Goal: Task Accomplishment & Management: Complete application form

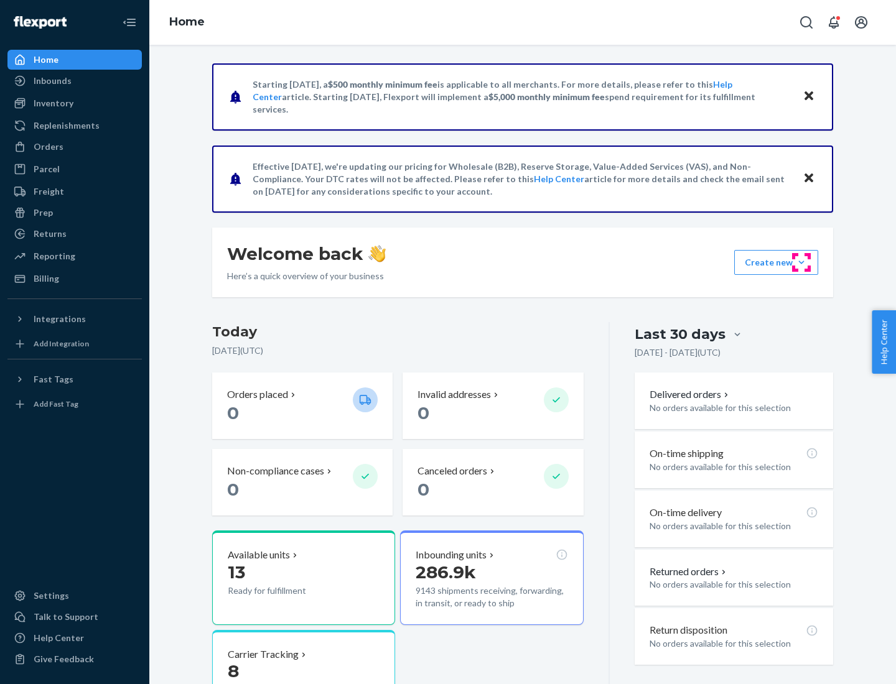
click at [801, 263] on button "Create new Create new inbound Create new order Create new product" at bounding box center [776, 262] width 84 height 25
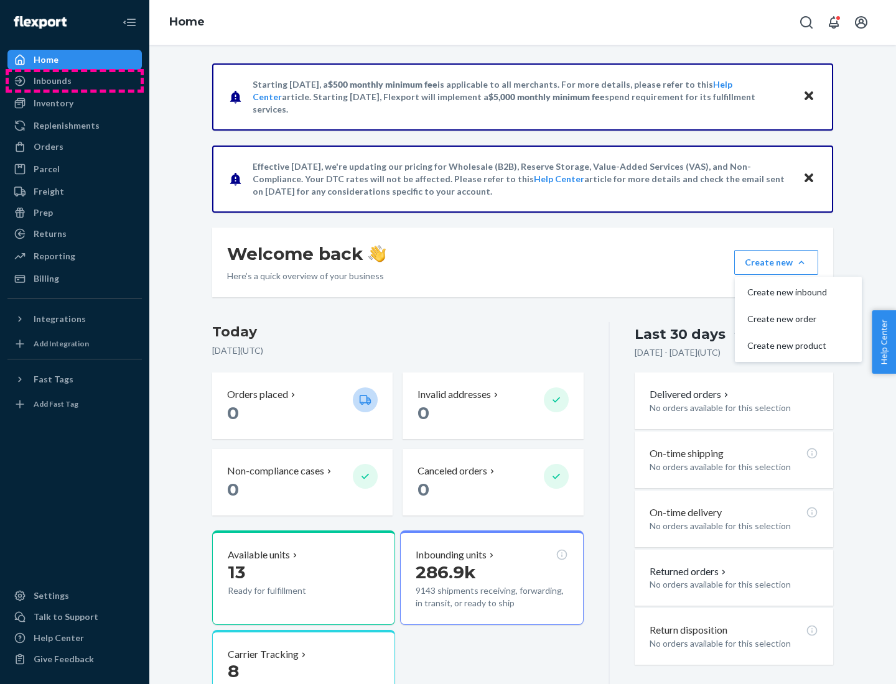
click at [75, 81] on div "Inbounds" at bounding box center [75, 80] width 132 height 17
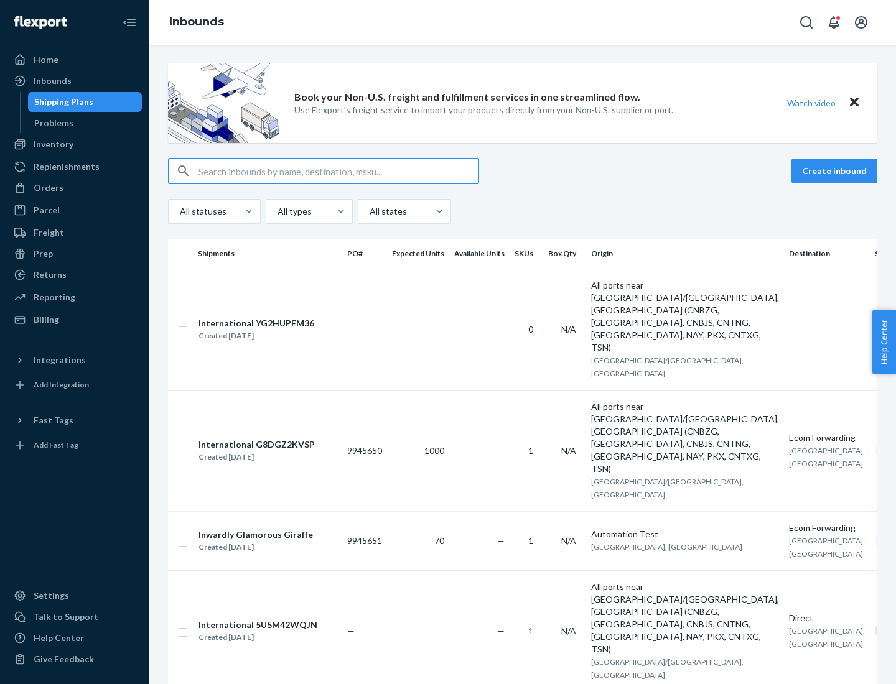
click at [836, 171] on button "Create inbound" at bounding box center [834, 171] width 86 height 25
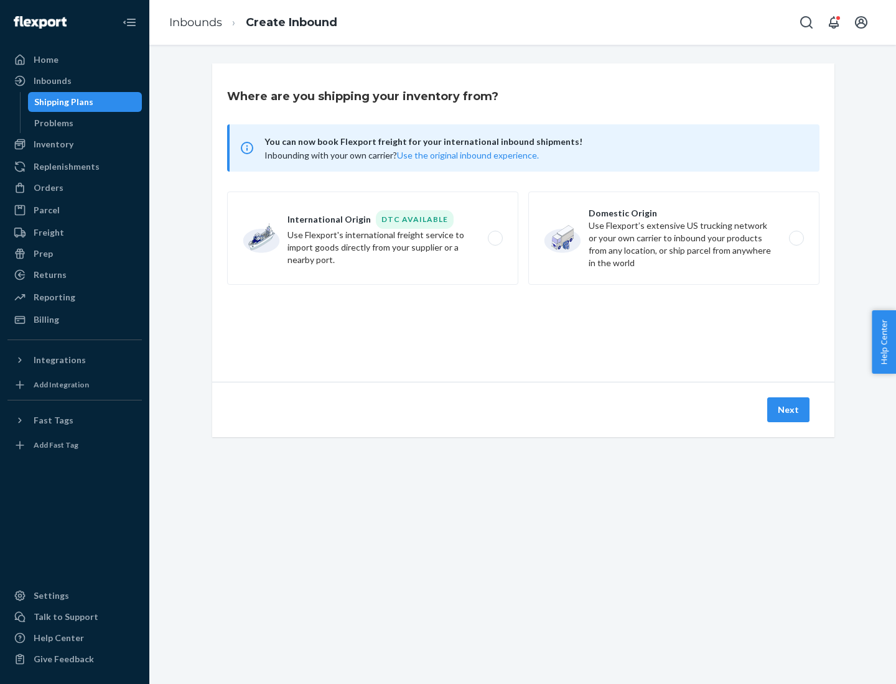
click at [674, 238] on label "Domestic Origin Use Flexport’s extensive US trucking network or your own carrie…" at bounding box center [673, 238] width 291 height 93
click at [796, 238] on input "Domestic Origin Use Flexport’s extensive US trucking network or your own carrie…" at bounding box center [800, 239] width 8 height 8
radio input "true"
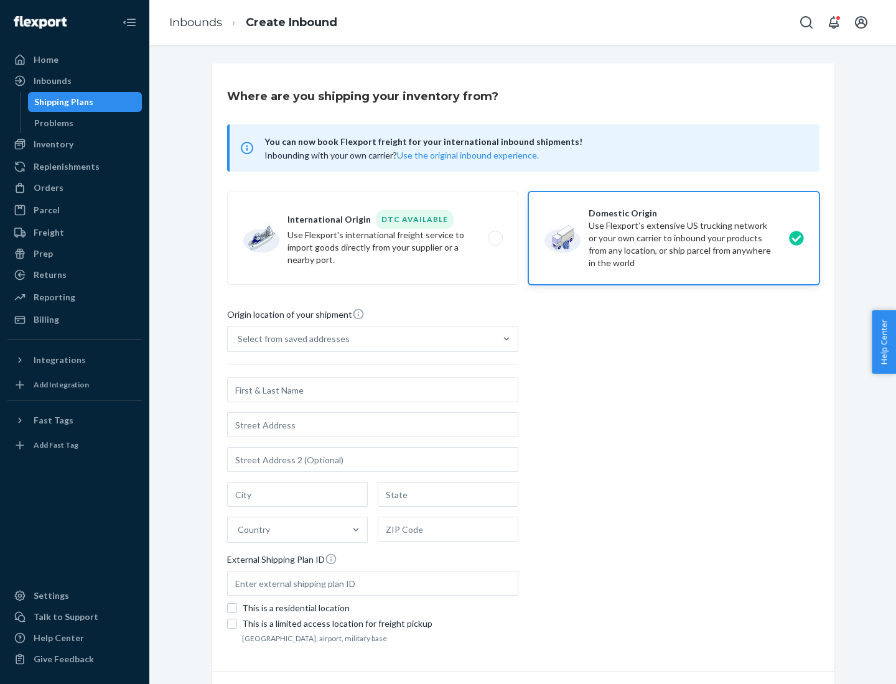
click at [291, 339] on div "Select from saved addresses" at bounding box center [294, 339] width 112 height 12
click at [239, 339] on input "Select from saved addresses" at bounding box center [238, 339] width 1 height 12
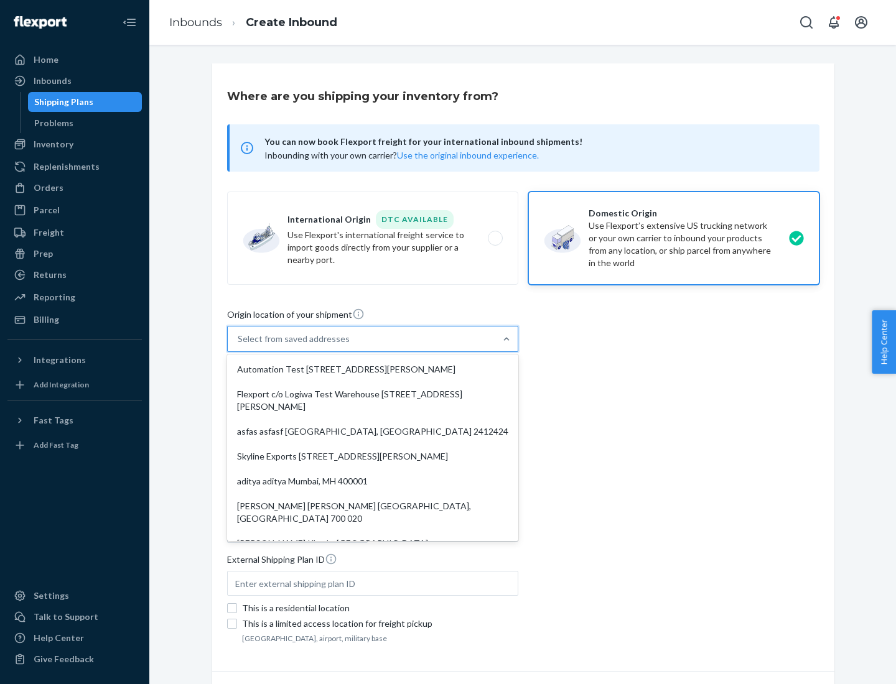
scroll to position [5, 0]
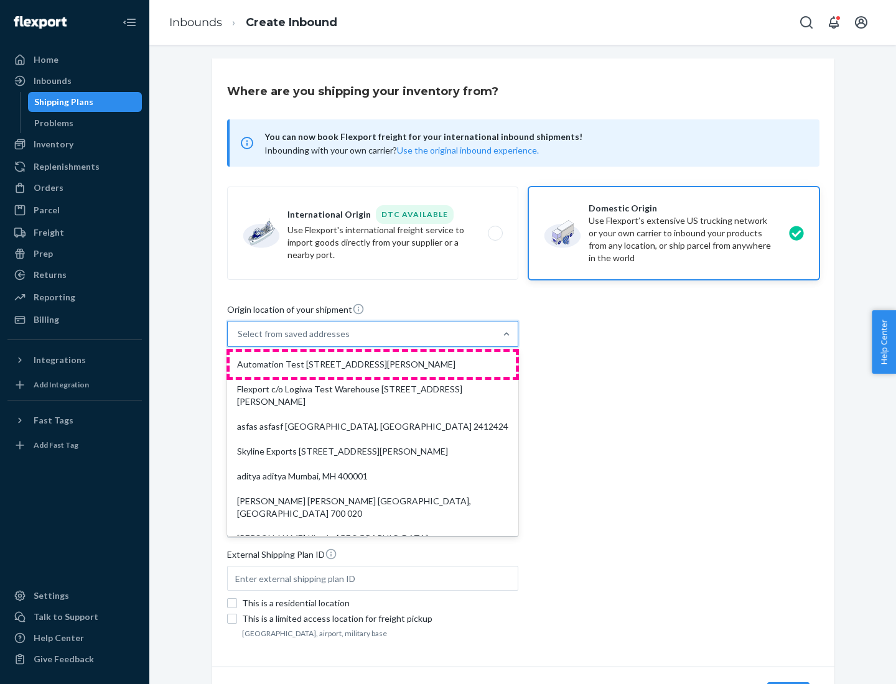
click at [373, 365] on div "Automation Test [STREET_ADDRESS][PERSON_NAME]" at bounding box center [373, 364] width 286 height 25
click at [239, 340] on input "option Automation Test [STREET_ADDRESS][PERSON_NAME]. 9 results available. Use …" at bounding box center [238, 334] width 1 height 12
type input "Automation Test"
type input "9th Floor"
type input "[GEOGRAPHIC_DATA]"
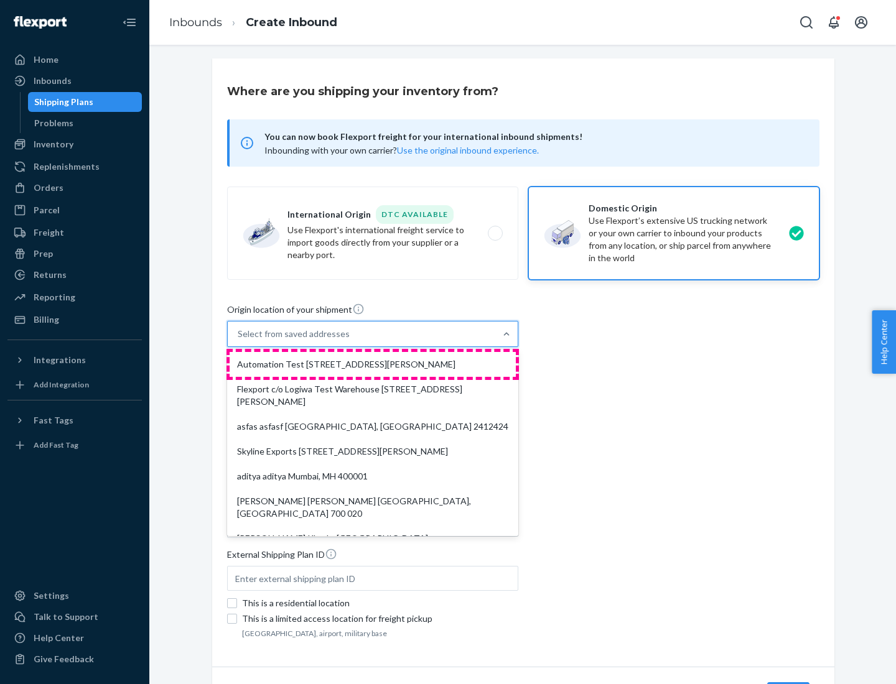
type input "CA"
type input "94104"
type input "[STREET_ADDRESS][PERSON_NAME]"
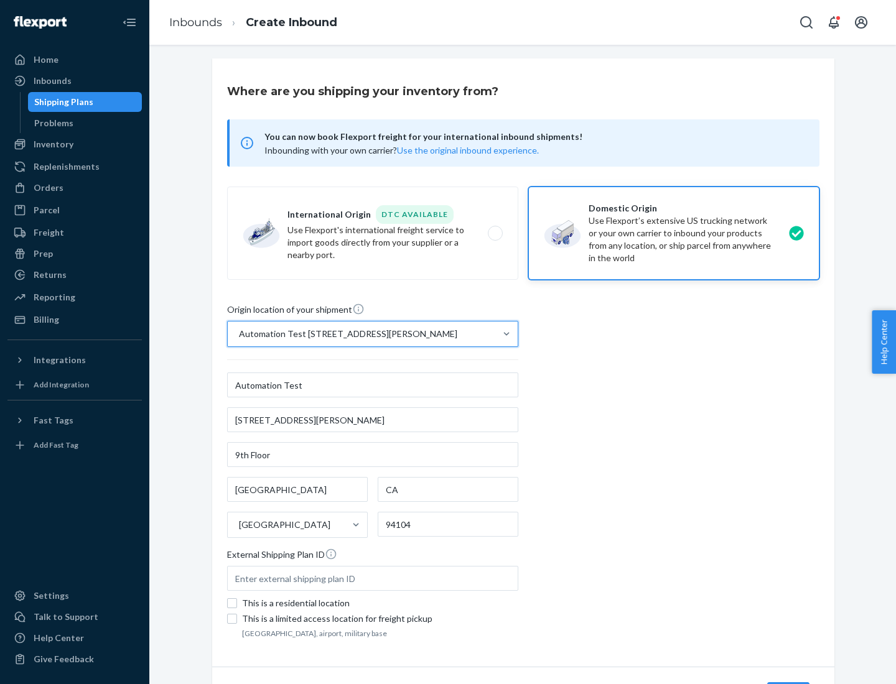
scroll to position [73, 0]
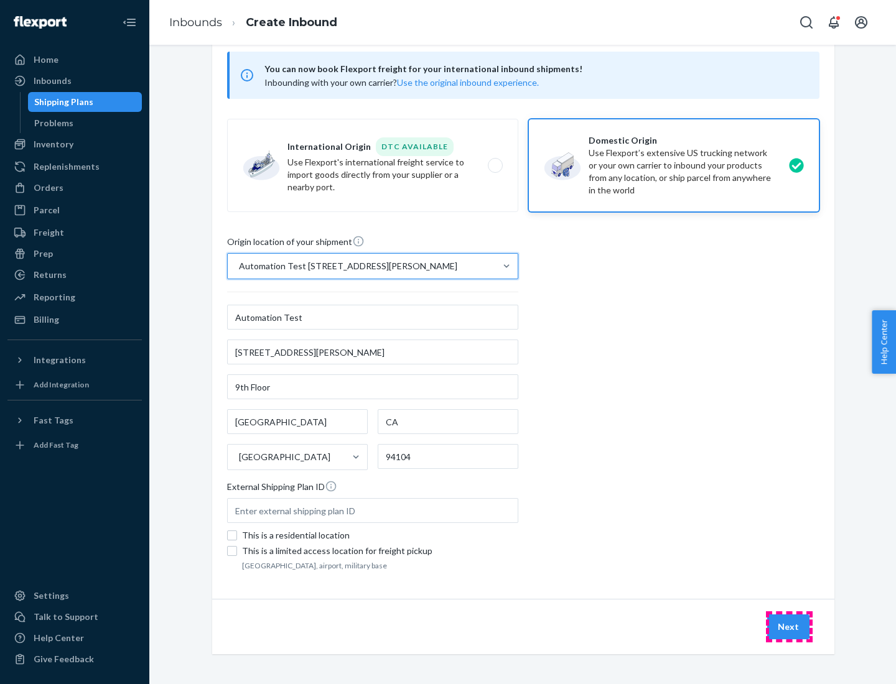
click at [789, 627] on button "Next" at bounding box center [788, 627] width 42 height 25
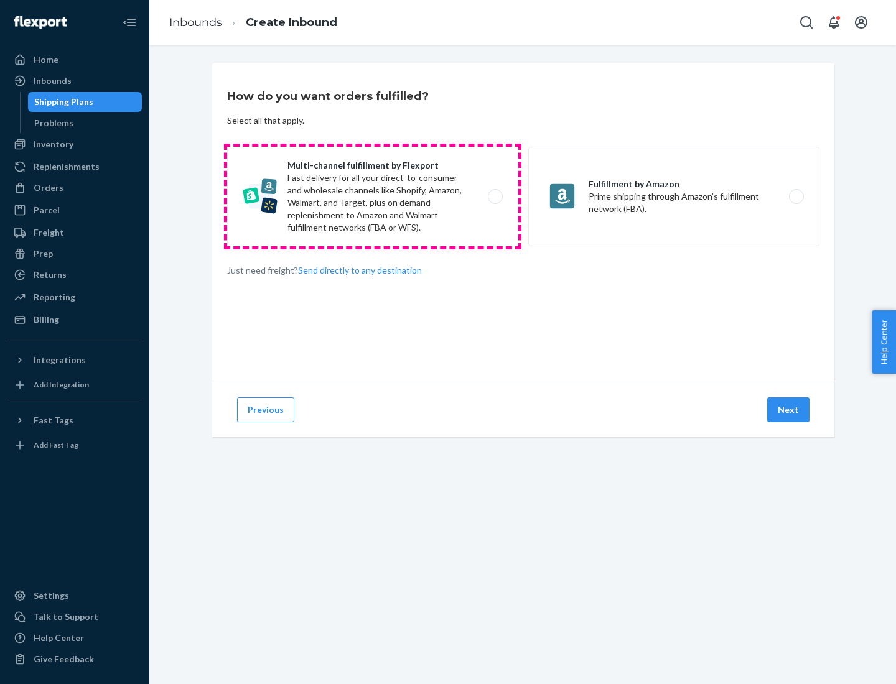
click at [373, 197] on label "Multi-channel fulfillment by Flexport Fast delivery for all your direct-to-cons…" at bounding box center [372, 197] width 291 height 100
click at [495, 197] on input "Multi-channel fulfillment by Flexport Fast delivery for all your direct-to-cons…" at bounding box center [499, 197] width 8 height 8
radio input "true"
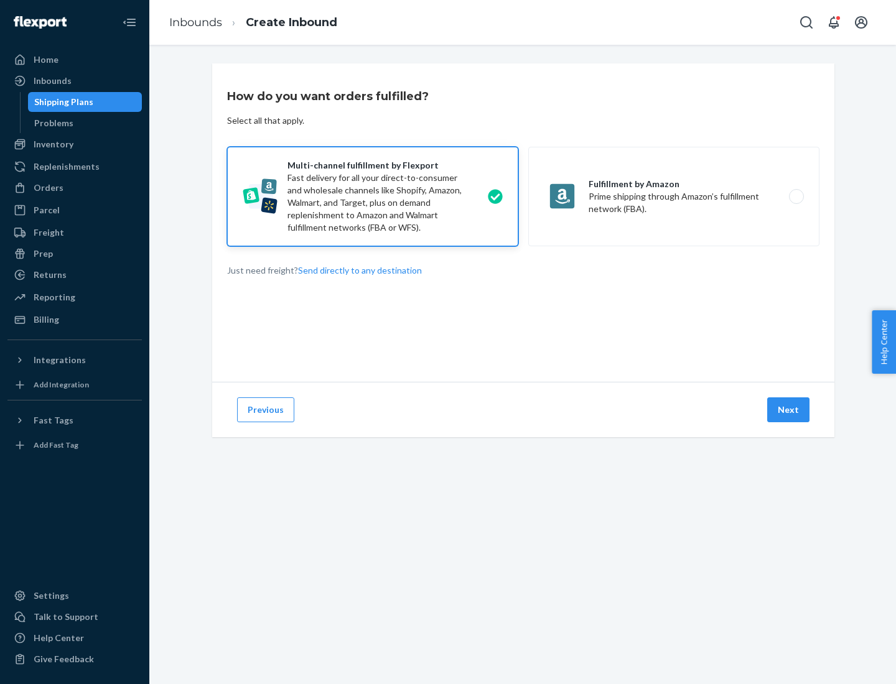
click at [789, 410] on button "Next" at bounding box center [788, 410] width 42 height 25
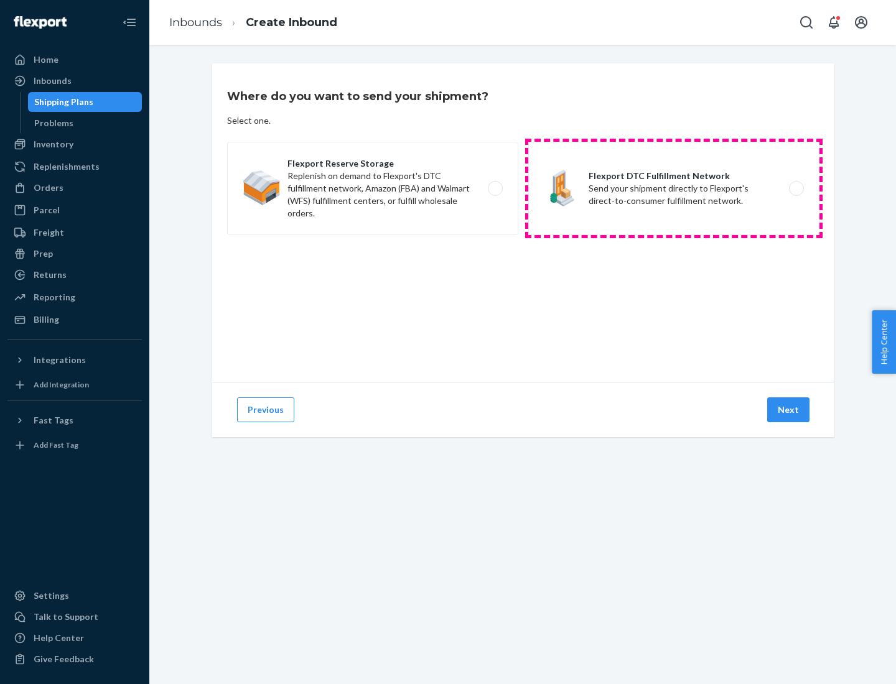
click at [674, 189] on label "Flexport DTC Fulfillment Network Send your shipment directly to Flexport's dire…" at bounding box center [673, 188] width 291 height 93
click at [796, 189] on input "Flexport DTC Fulfillment Network Send your shipment directly to Flexport's dire…" at bounding box center [800, 189] width 8 height 8
radio input "true"
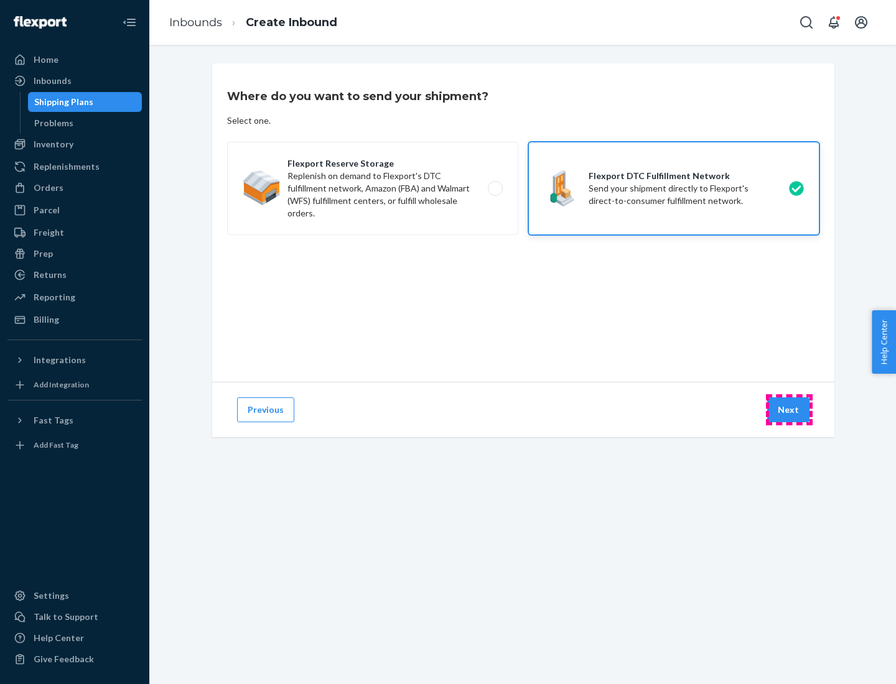
click at [789, 410] on button "Next" at bounding box center [788, 410] width 42 height 25
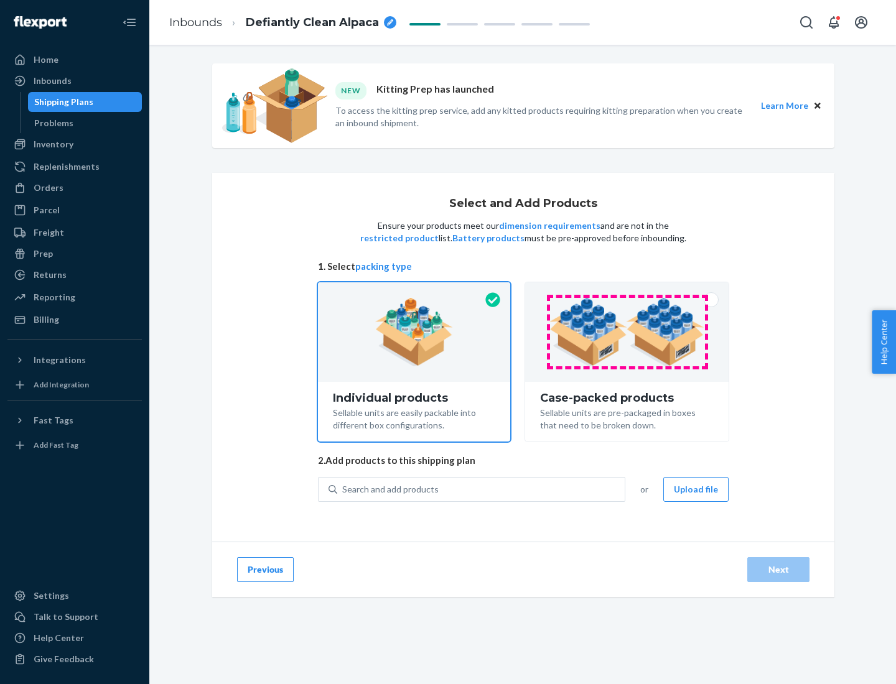
click at [627, 332] on img at bounding box center [626, 332] width 155 height 68
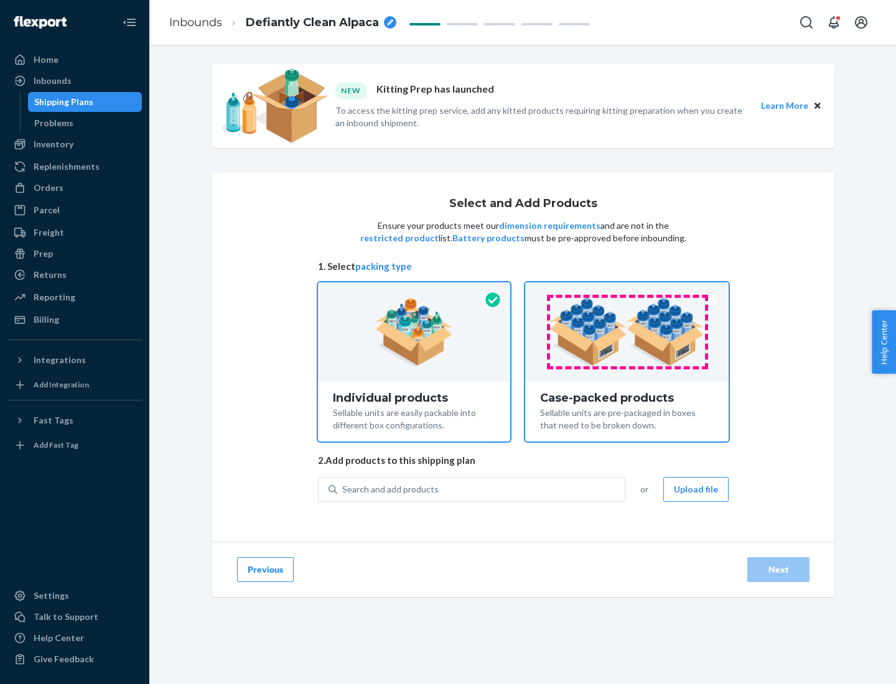
click at [627, 291] on input "Case-packed products Sellable units are pre-packaged in boxes that need to be b…" at bounding box center [627, 286] width 8 height 8
radio input "true"
radio input "false"
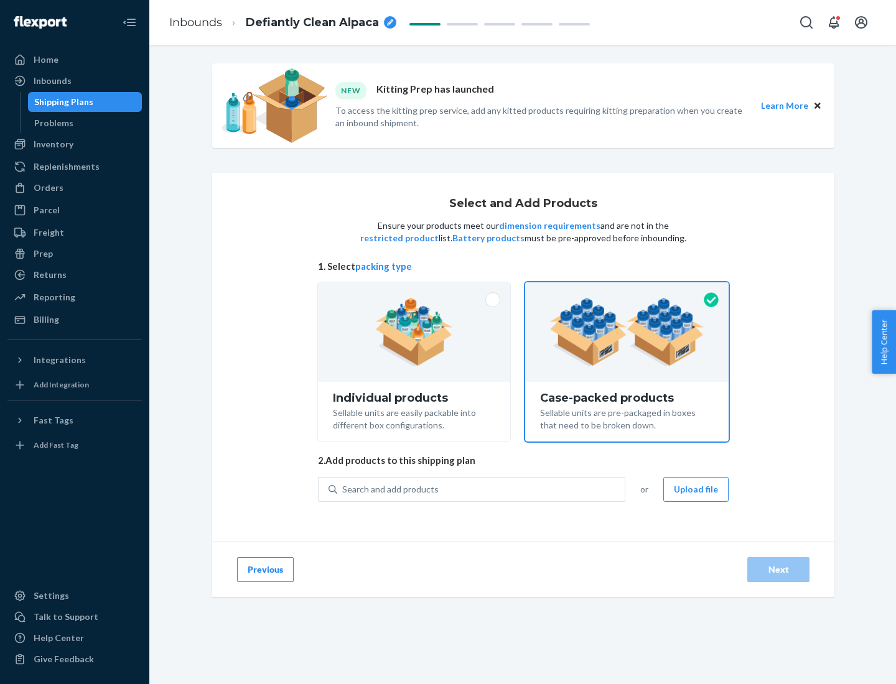
click at [482, 489] on div "Search and add products" at bounding box center [480, 489] width 287 height 22
click at [343, 489] on input "Search and add products" at bounding box center [342, 489] width 1 height 12
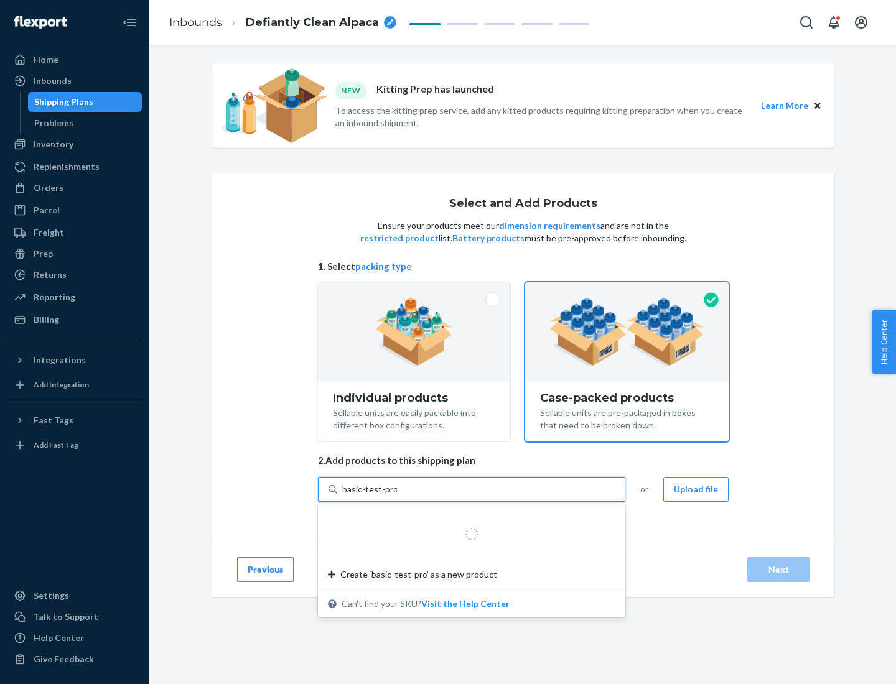
type input "basic-test-product-1"
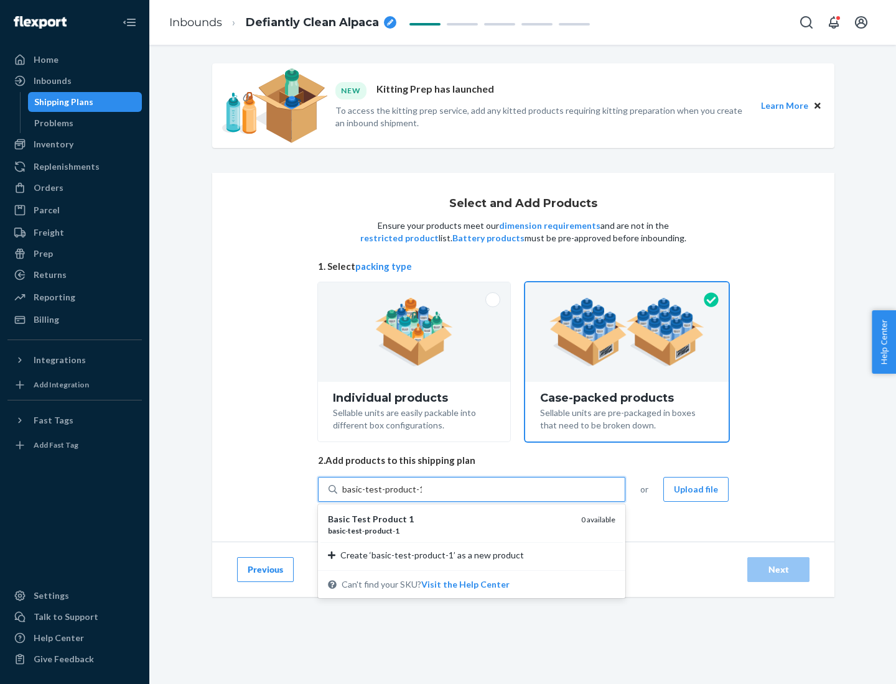
click at [450, 531] on div "basic - test - product - 1" at bounding box center [449, 531] width 243 height 11
click at [422, 496] on input "basic-test-product-1" at bounding box center [382, 489] width 80 height 12
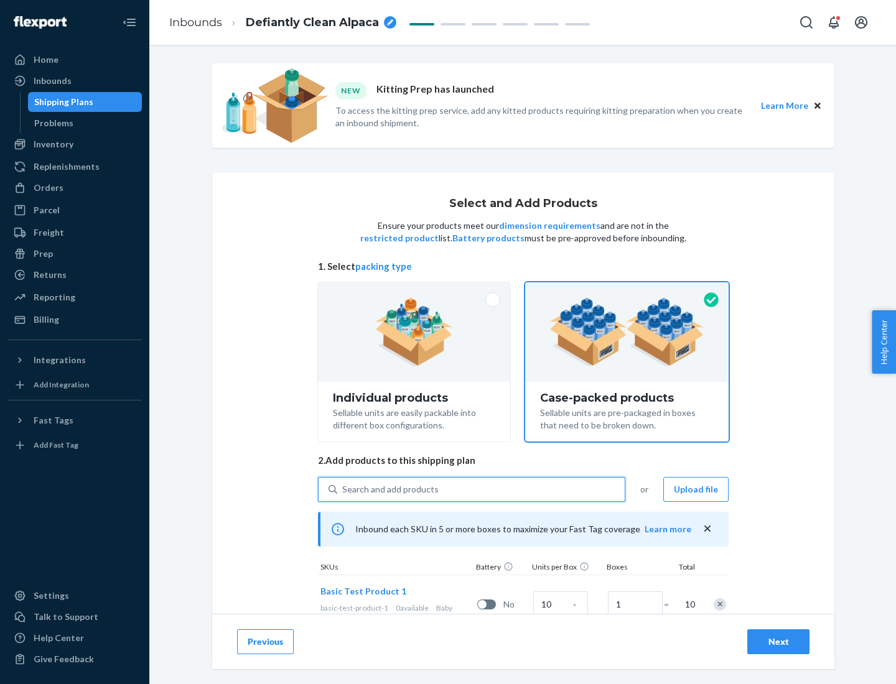
scroll to position [45, 0]
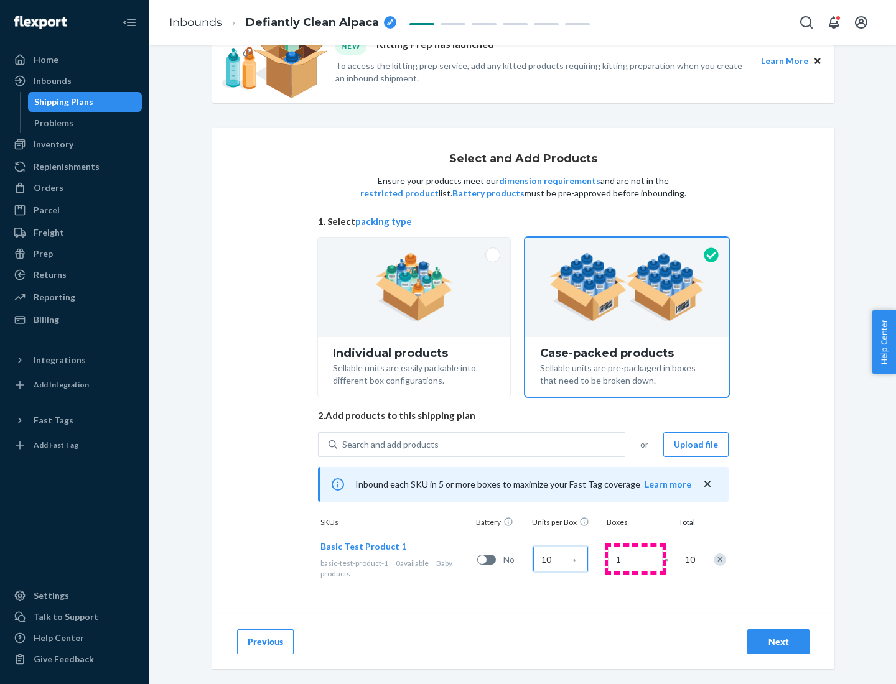
type input "10"
type input "7"
click at [778, 642] on div "Next" at bounding box center [778, 642] width 41 height 12
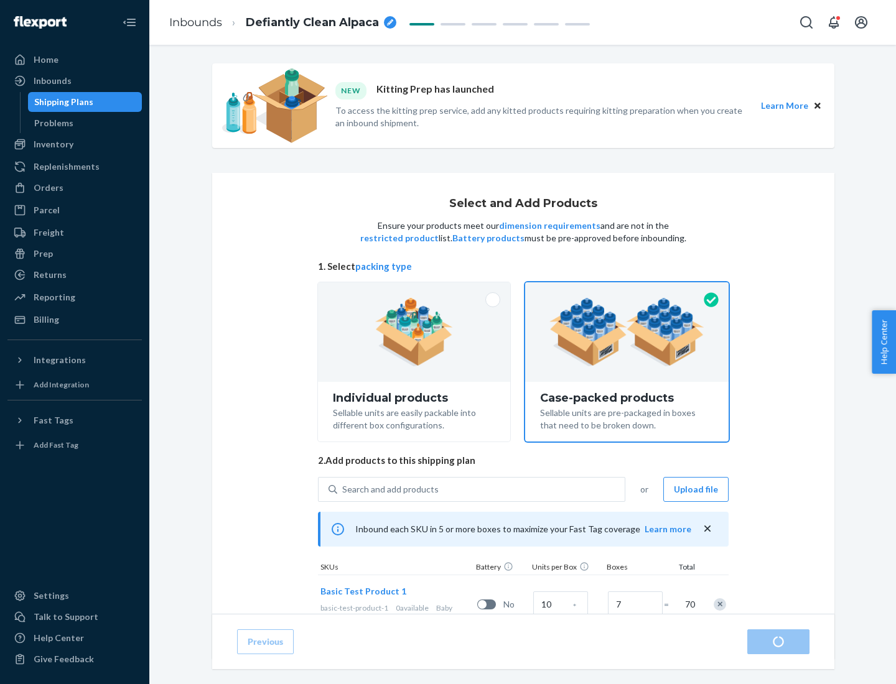
radio input "true"
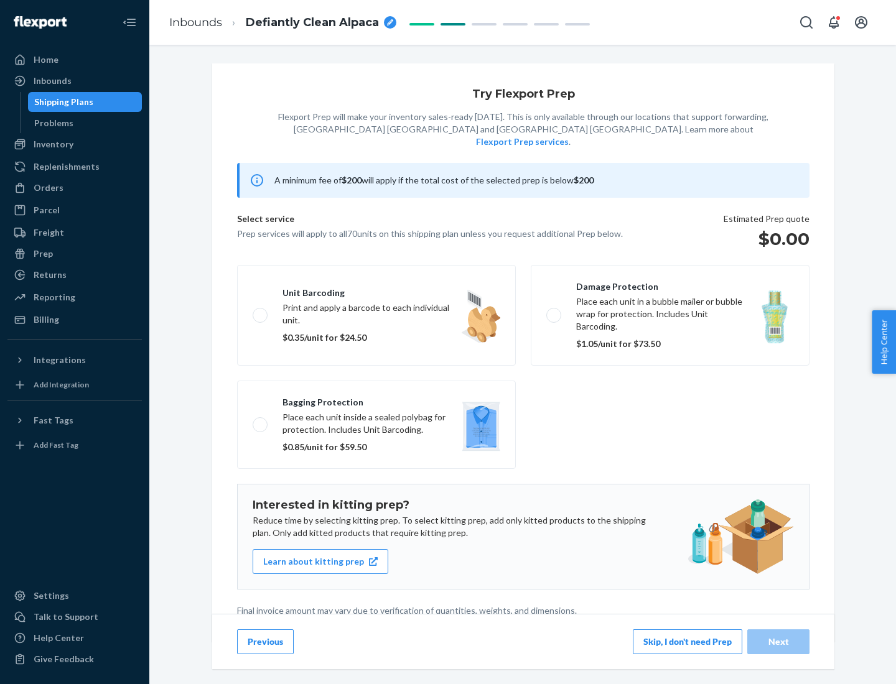
scroll to position [3, 0]
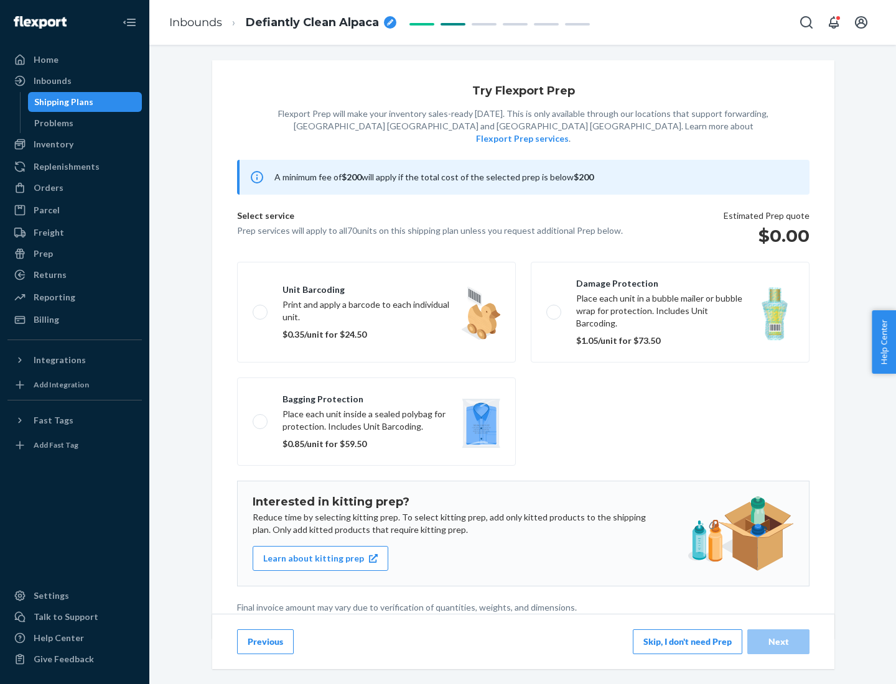
click at [376, 396] on label "Bagging protection Place each unit inside a sealed polybag for protection. Incl…" at bounding box center [376, 422] width 279 height 88
click at [261, 417] on input "Bagging protection Place each unit inside a sealed polybag for protection. Incl…" at bounding box center [257, 421] width 8 height 8
checkbox input "true"
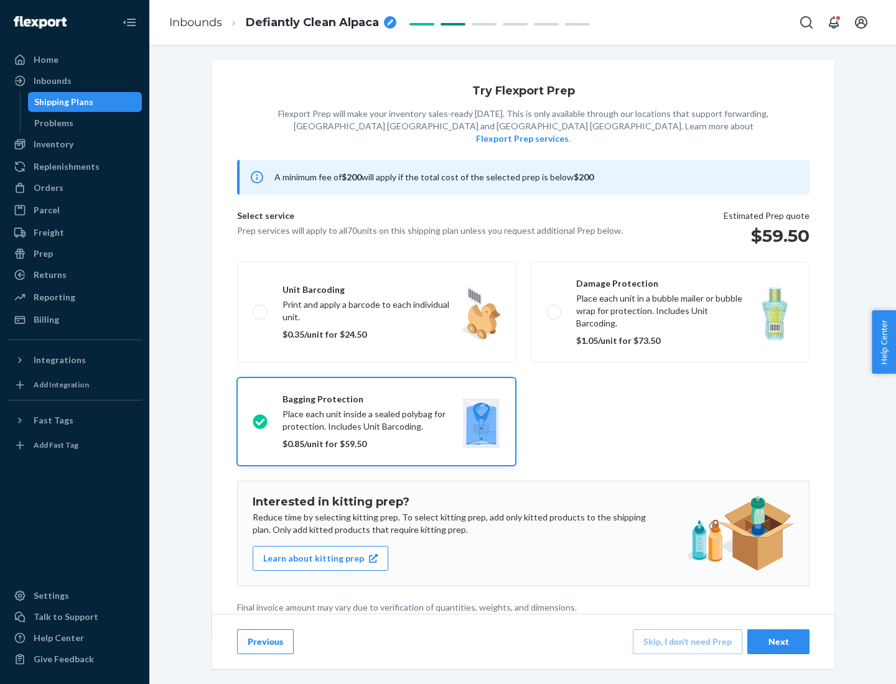
click at [778, 641] on div "Next" at bounding box center [778, 642] width 41 height 12
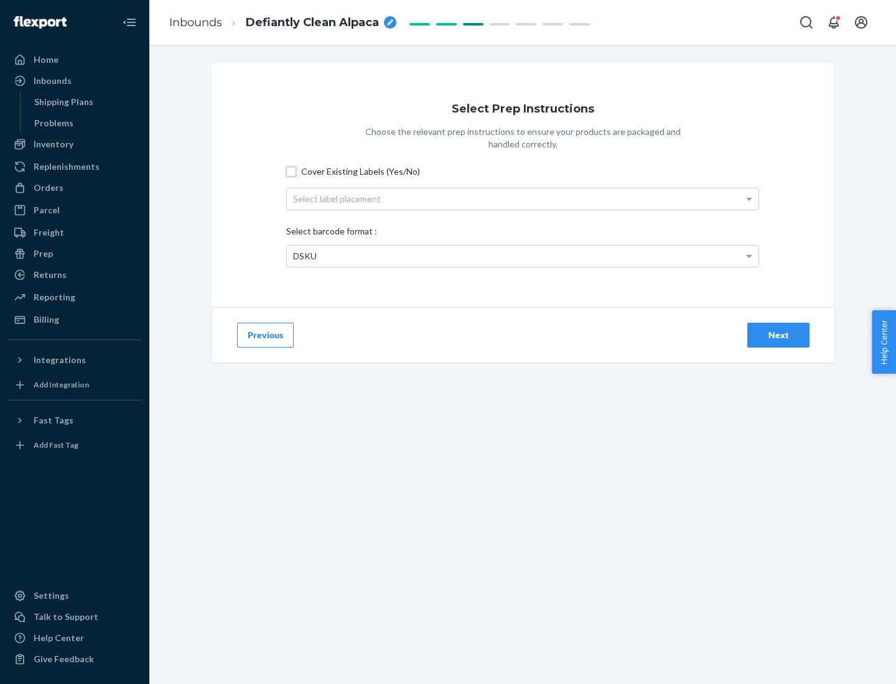
click at [291, 171] on input "Cover Existing Labels (Yes/No)" at bounding box center [291, 172] width 10 height 10
checkbox input "true"
click at [523, 198] on div "Select label placement" at bounding box center [523, 199] width 472 height 21
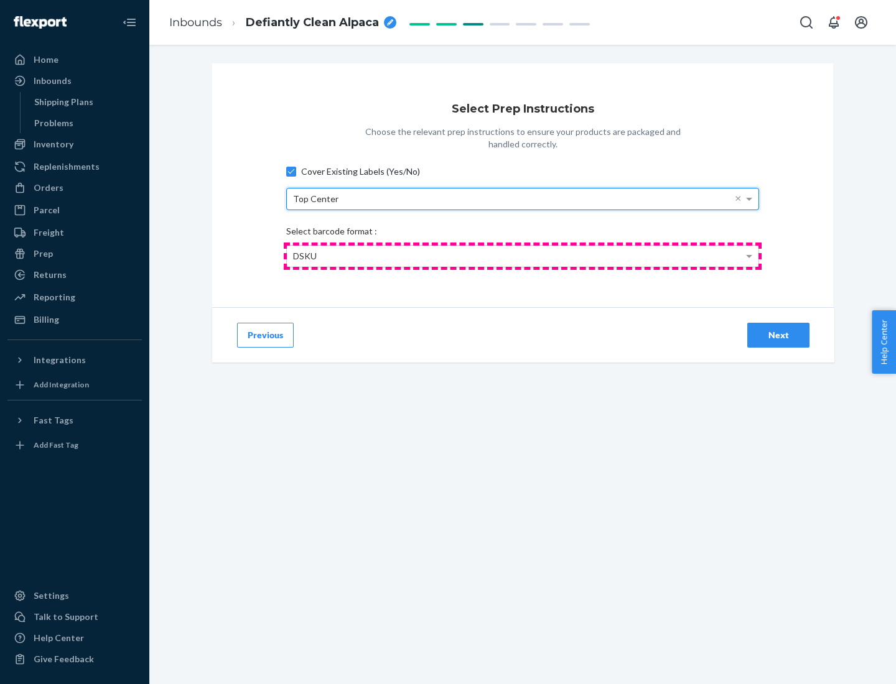
click at [523, 256] on div "DSKU" at bounding box center [523, 256] width 472 height 21
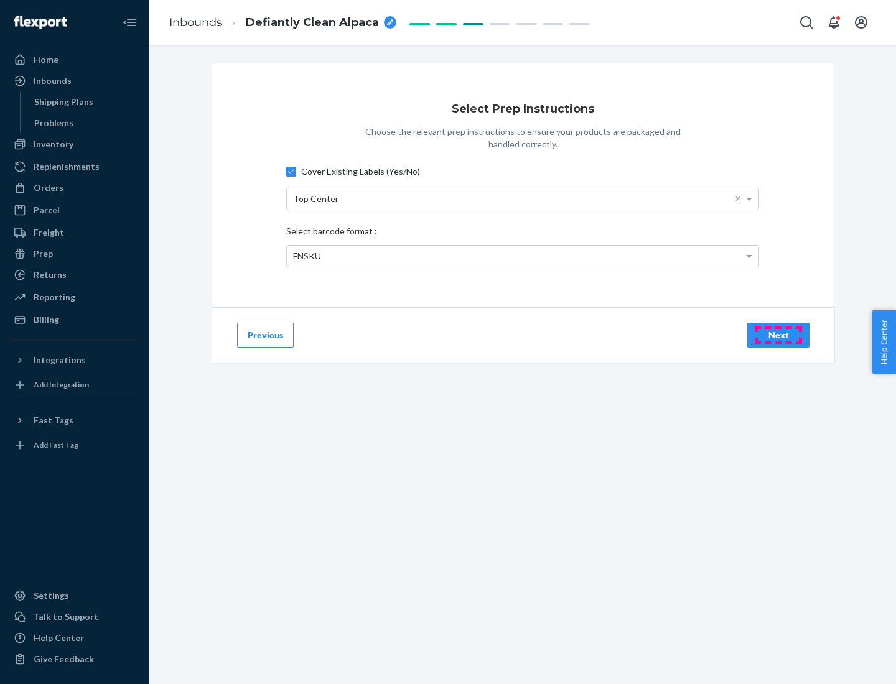
click at [778, 335] on div "Next" at bounding box center [778, 335] width 41 height 12
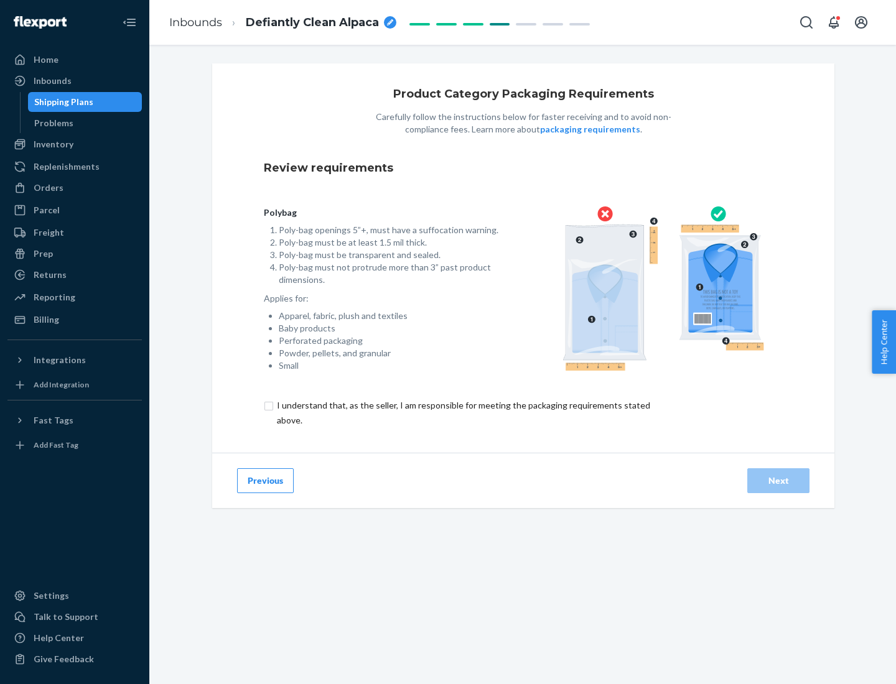
click at [462, 413] on input "checkbox" at bounding box center [471, 413] width 414 height 30
checkbox input "true"
click at [778, 480] on div "Next" at bounding box center [778, 481] width 41 height 12
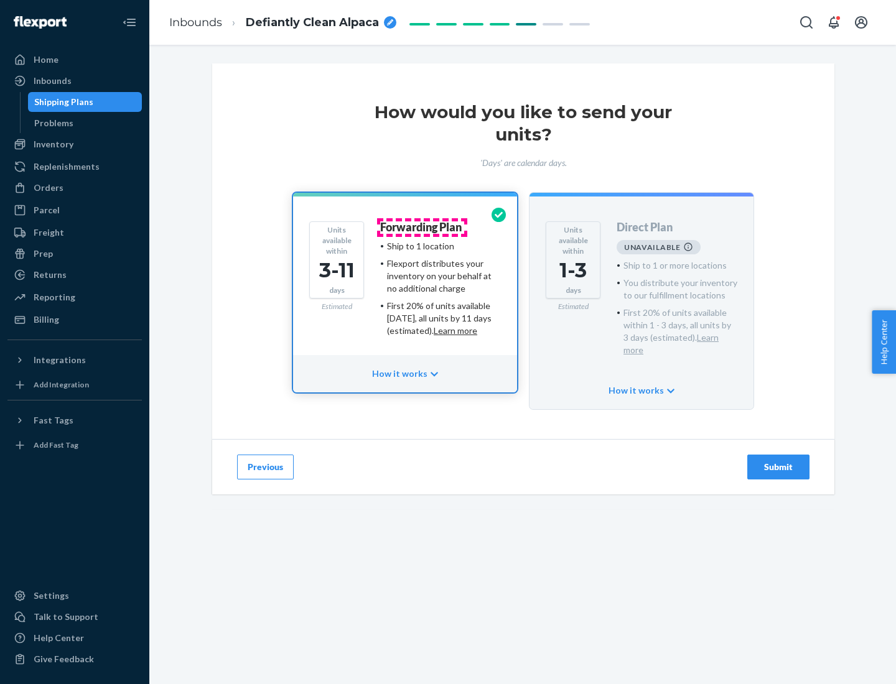
click at [422, 227] on h4 "Forwarding Plan" at bounding box center [421, 227] width 82 height 12
click at [778, 461] on div "Submit" at bounding box center [778, 467] width 41 height 12
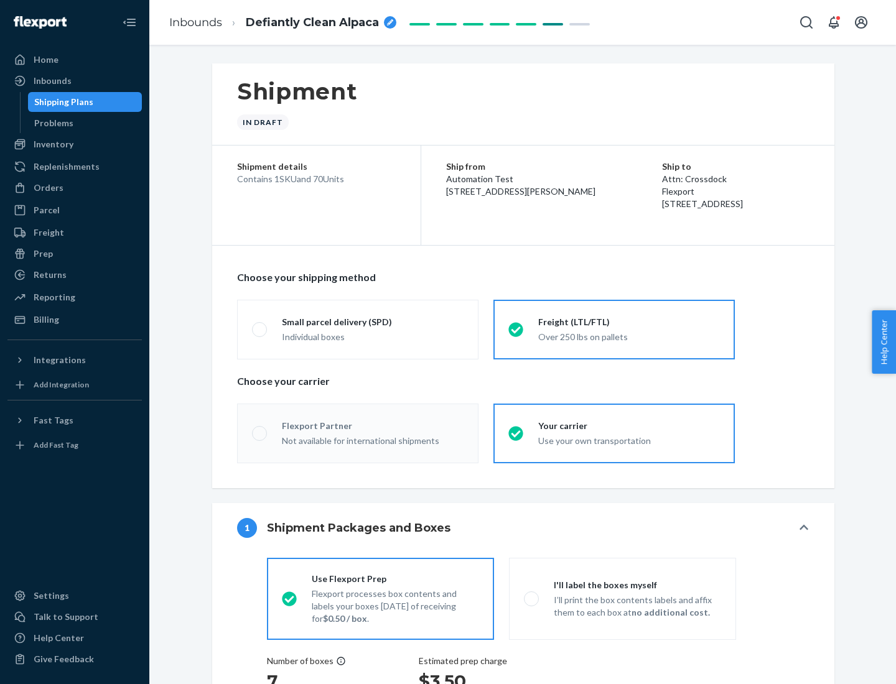
radio input "true"
radio input "false"
radio input "true"
radio input "false"
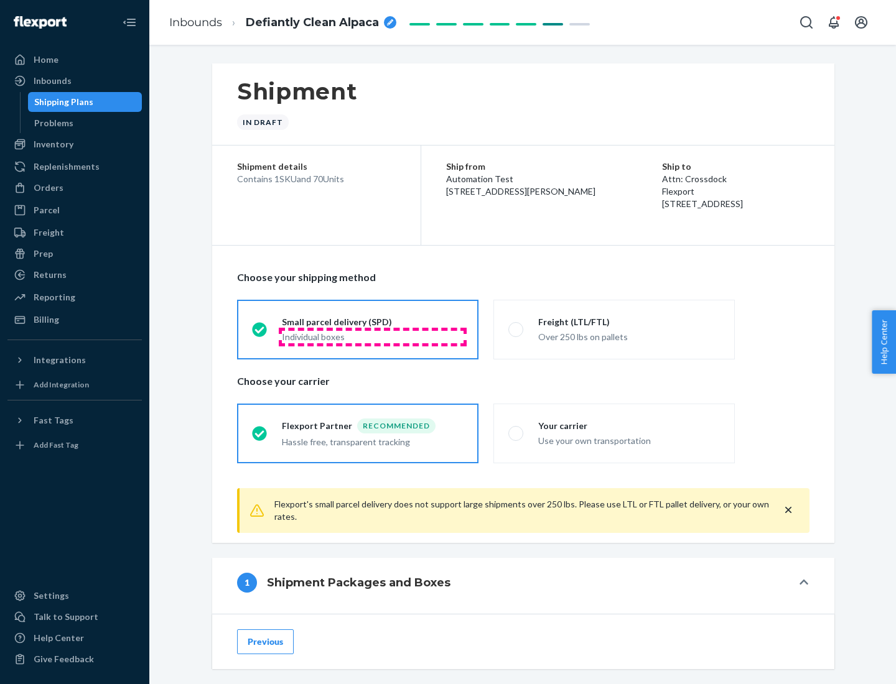
click at [373, 337] on div "Individual boxes" at bounding box center [373, 337] width 182 height 12
click at [260, 333] on input "Small parcel delivery (SPD) Individual boxes" at bounding box center [256, 329] width 8 height 8
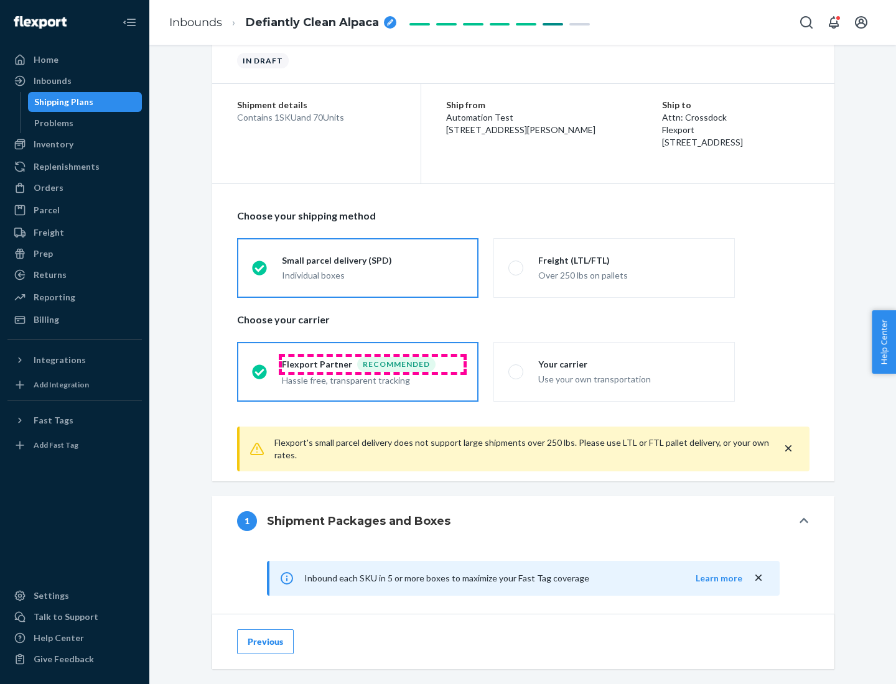
click at [373, 364] on div "Recommended" at bounding box center [396, 364] width 78 height 15
click at [260, 368] on input "Flexport Partner Recommended Hassle free, transparent tracking" at bounding box center [256, 372] width 8 height 8
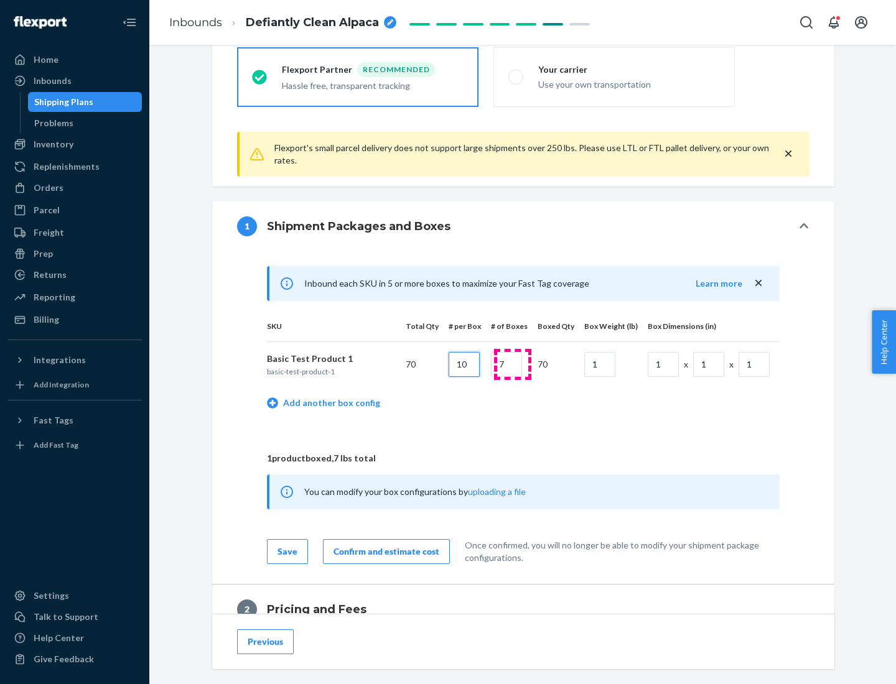
type input "10"
type input "7"
type input "1"
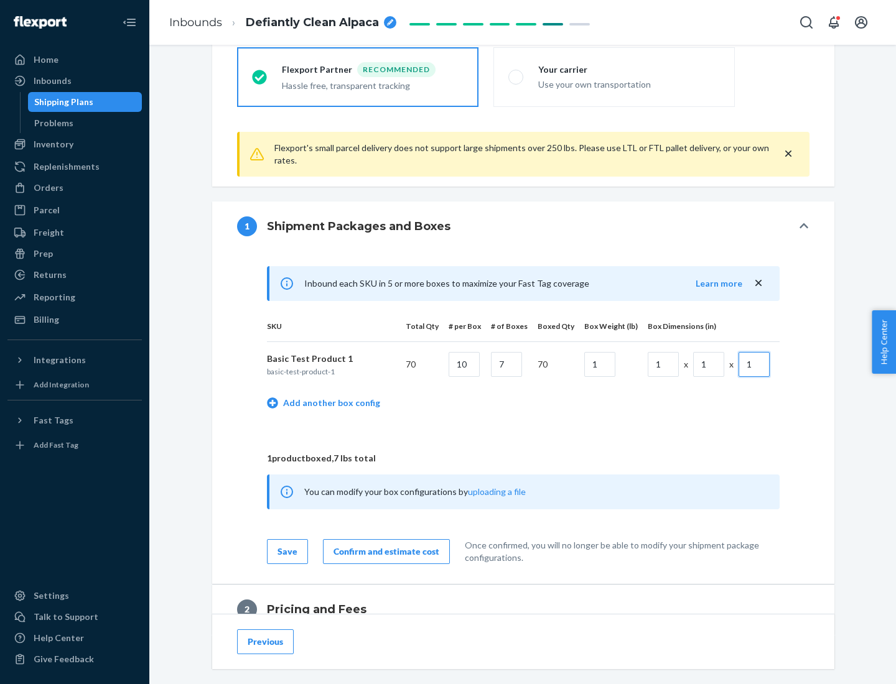
scroll to position [544, 0]
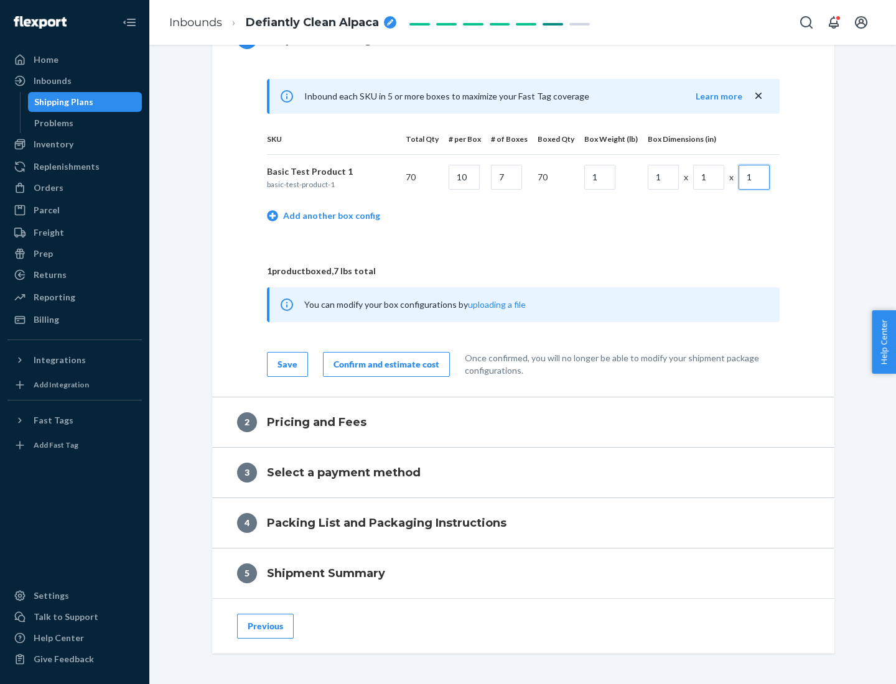
type input "1"
click at [384, 364] on div "Confirm and estimate cost" at bounding box center [386, 364] width 106 height 12
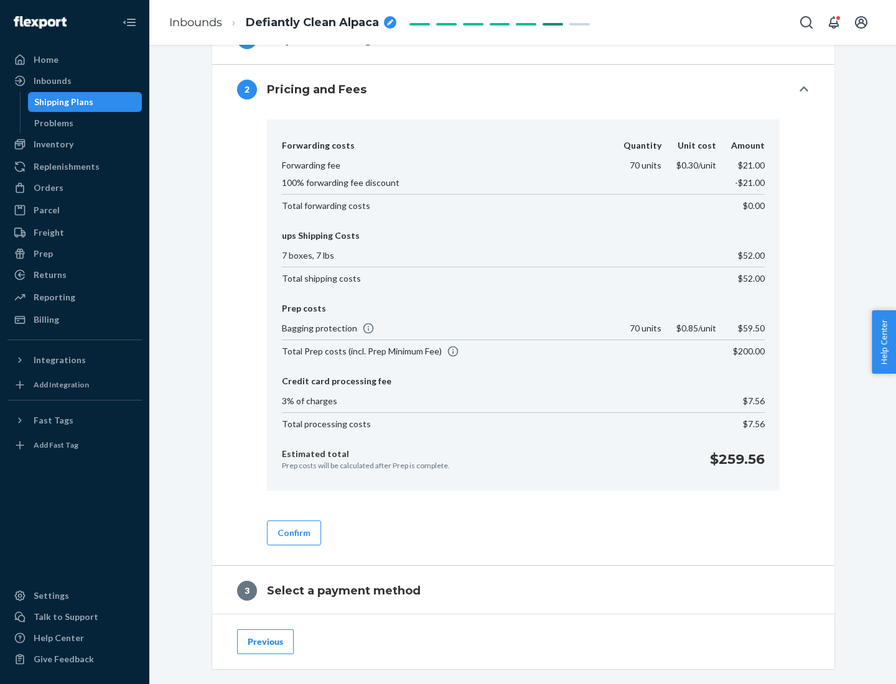
scroll to position [712, 0]
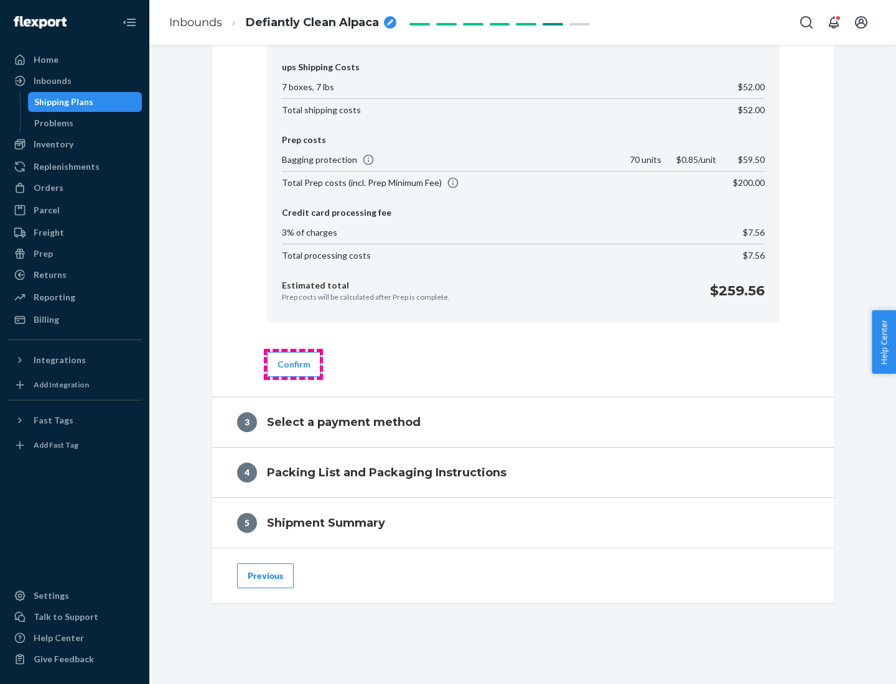
click at [293, 364] on button "Confirm" at bounding box center [294, 364] width 54 height 25
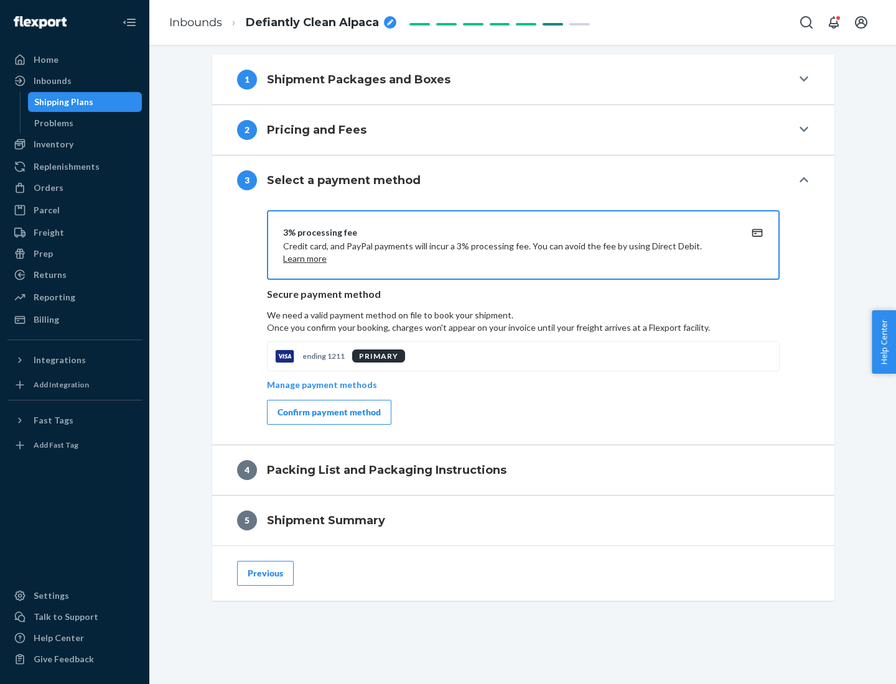
scroll to position [503, 0]
click at [328, 413] on div "Confirm payment method" at bounding box center [328, 412] width 103 height 12
